Goal: Task Accomplishment & Management: Manage account settings

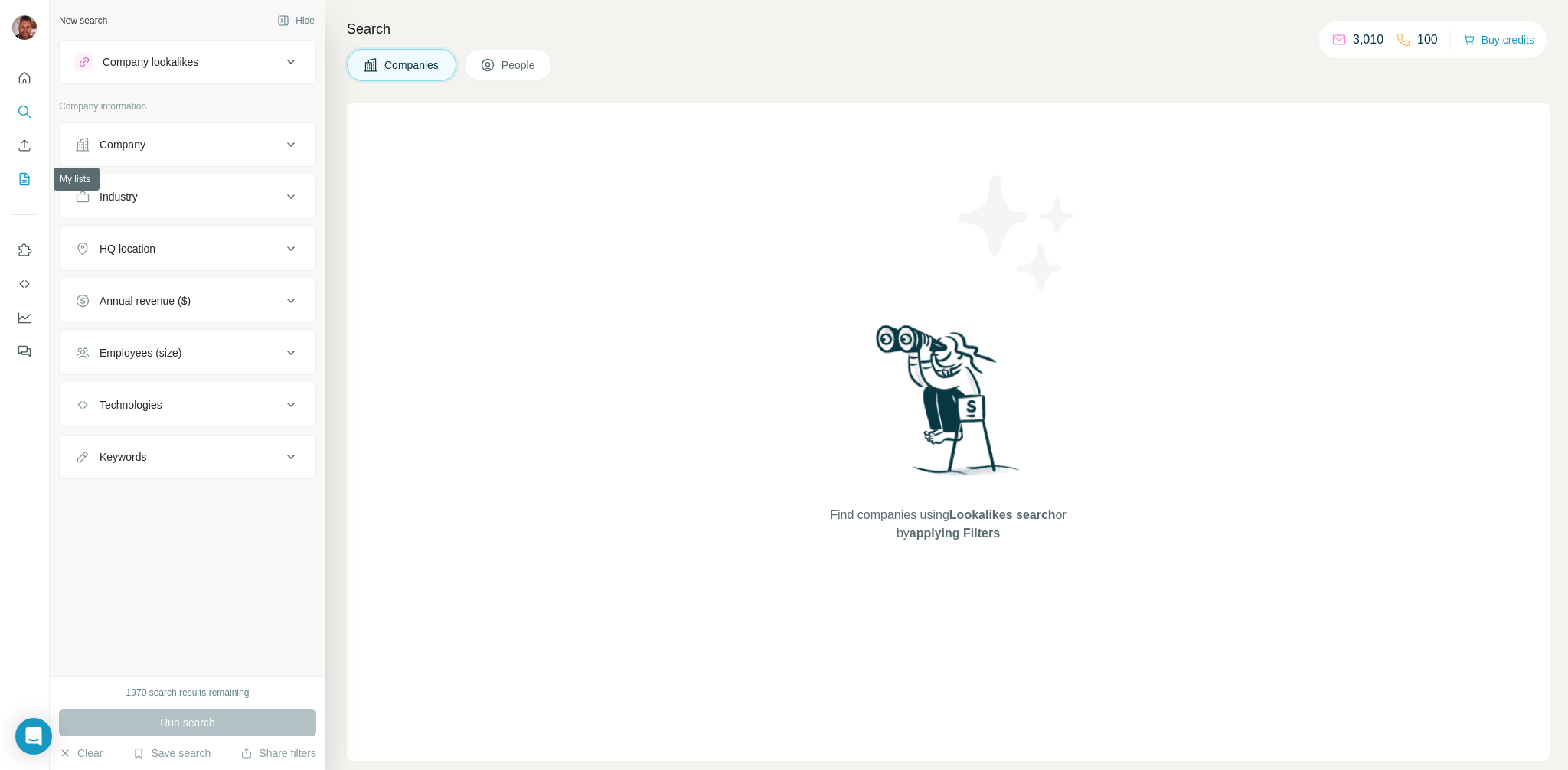
click at [27, 179] on icon "My lists" at bounding box center [25, 179] width 15 height 15
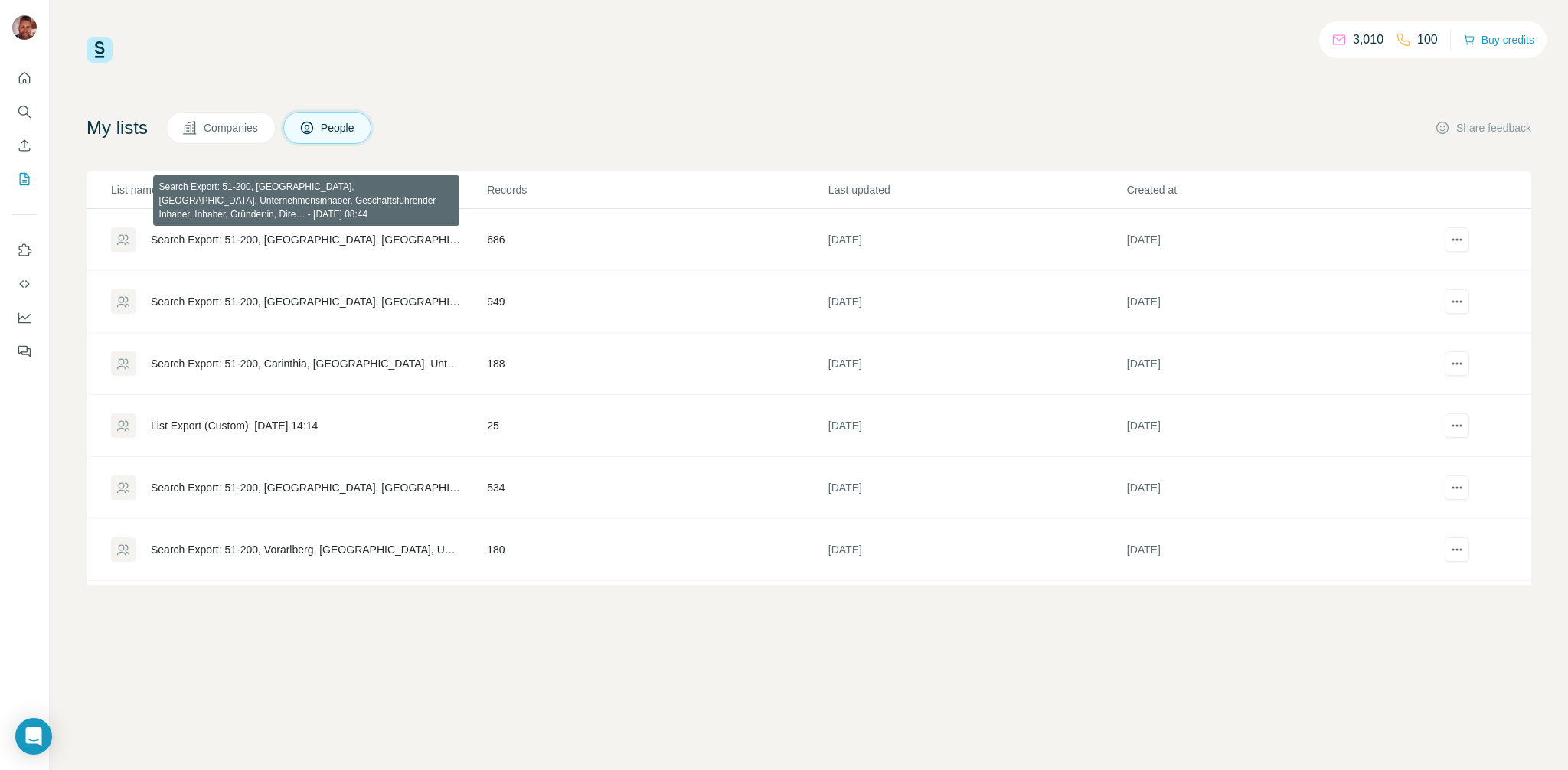
click at [333, 238] on div "Search Export: 51-200, [GEOGRAPHIC_DATA], [GEOGRAPHIC_DATA], Unternehmensinhabe…" at bounding box center [305, 239] width 310 height 15
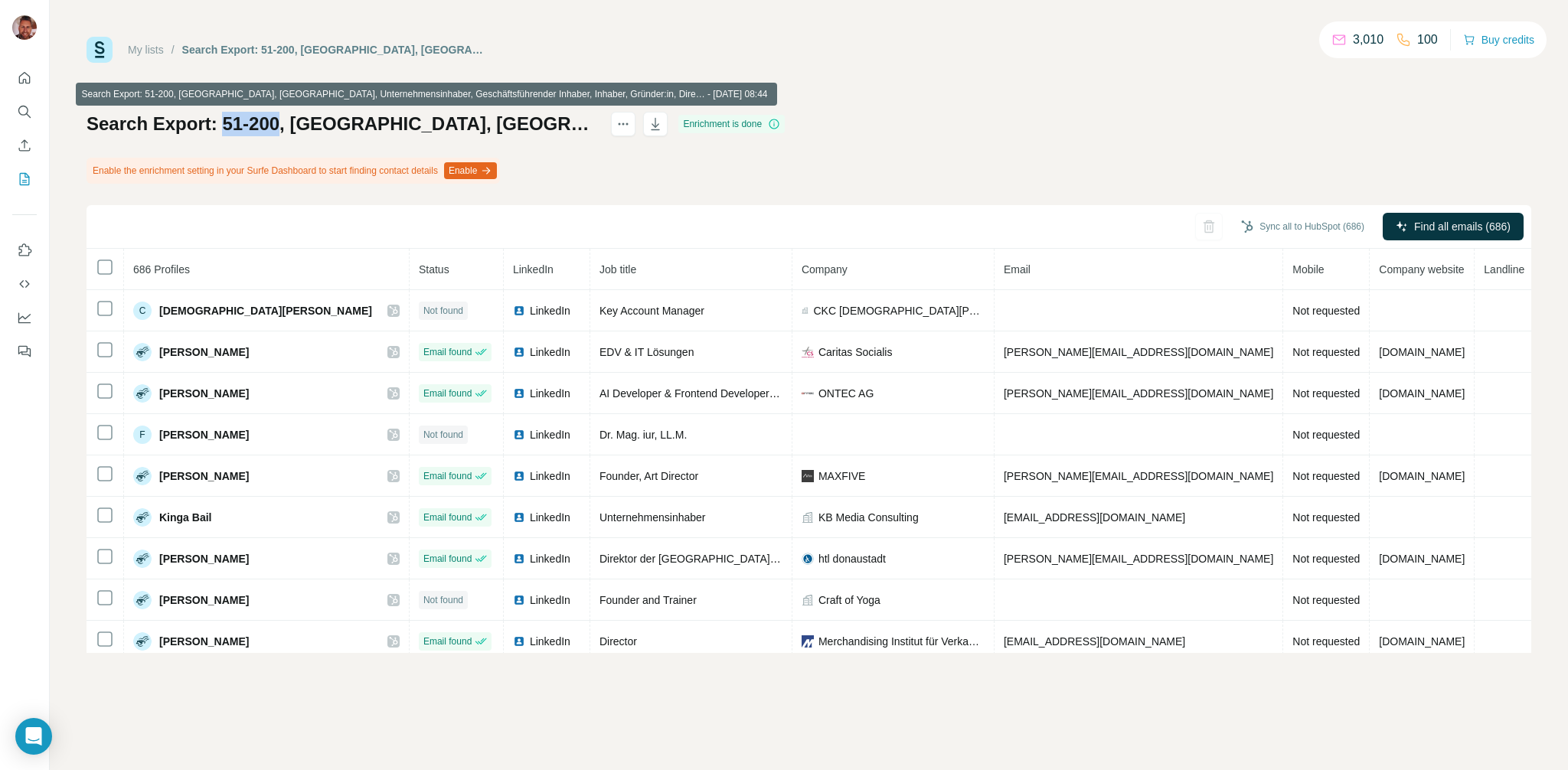
drag, startPoint x: 223, startPoint y: 128, endPoint x: 276, endPoint y: 125, distance: 53.1
click at [276, 125] on h1 "Search Export: 51-200, [GEOGRAPHIC_DATA], [GEOGRAPHIC_DATA], Unternehmensinhabe…" at bounding box center [341, 124] width 510 height 25
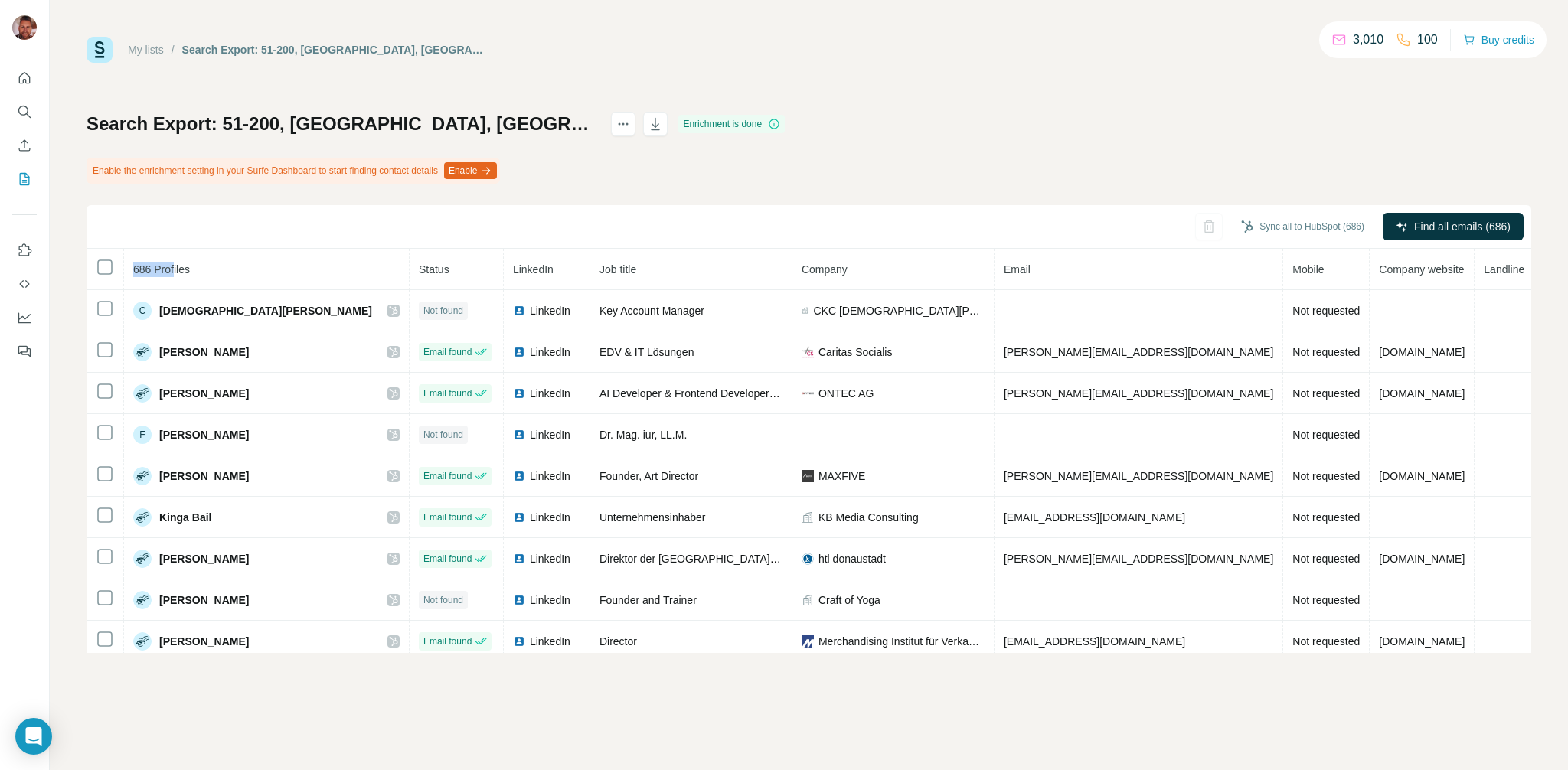
drag, startPoint x: 141, startPoint y: 270, endPoint x: 185, endPoint y: 269, distance: 44.0
click at [185, 269] on span "686 Profiles" at bounding box center [161, 269] width 56 height 12
click at [112, 263] on icon at bounding box center [104, 267] width 18 height 18
drag, startPoint x: 1162, startPoint y: 136, endPoint x: 1293, endPoint y: 217, distance: 154.0
click at [1162, 136] on div "Search Export: 51-200, [GEOGRAPHIC_DATA], [GEOGRAPHIC_DATA], Unternehmensinhabe…" at bounding box center [808, 382] width 1444 height 541
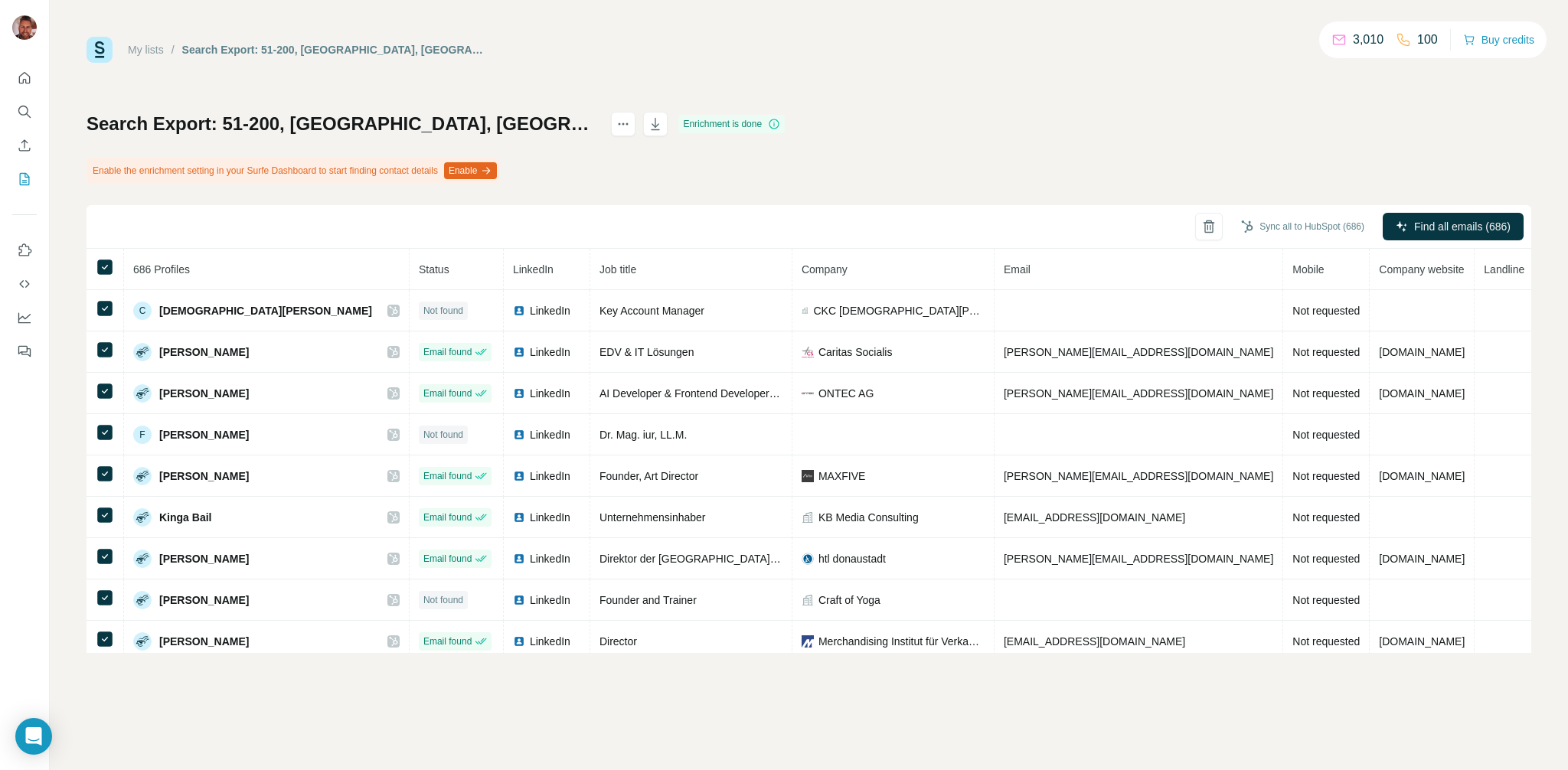
click at [1186, 164] on div "Search Export: 51-200, [GEOGRAPHIC_DATA], [GEOGRAPHIC_DATA], Unternehmensinhabe…" at bounding box center [808, 382] width 1444 height 541
